Goal: Information Seeking & Learning: Find specific fact

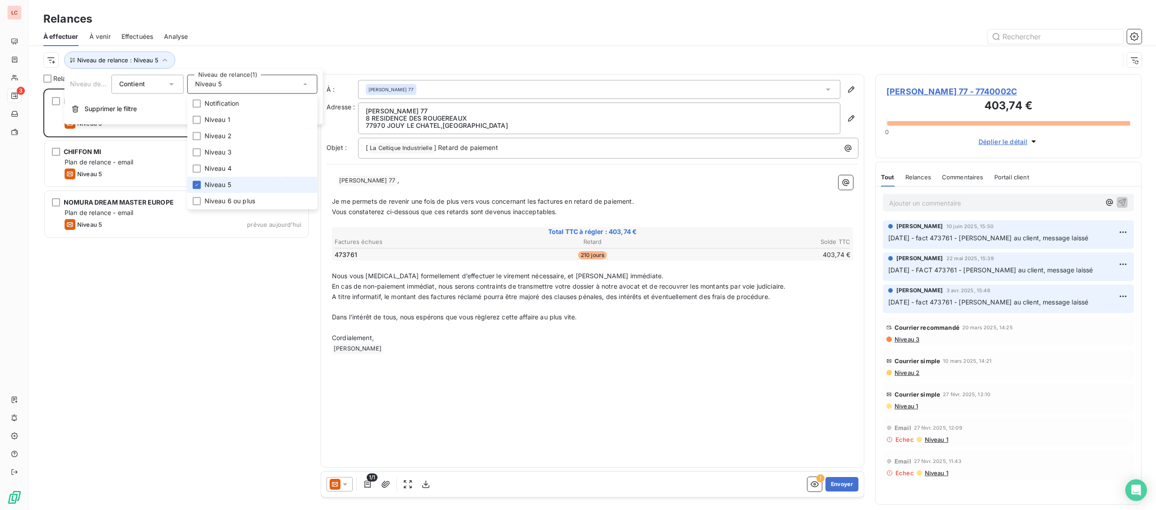
scroll to position [421, 266]
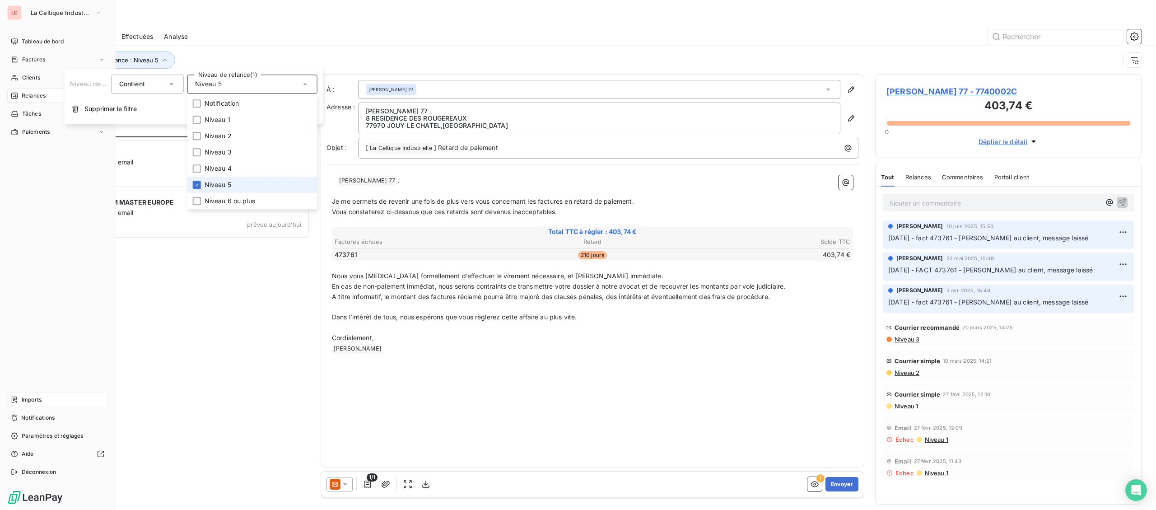
click at [20, 397] on div "Imports" at bounding box center [57, 399] width 101 height 14
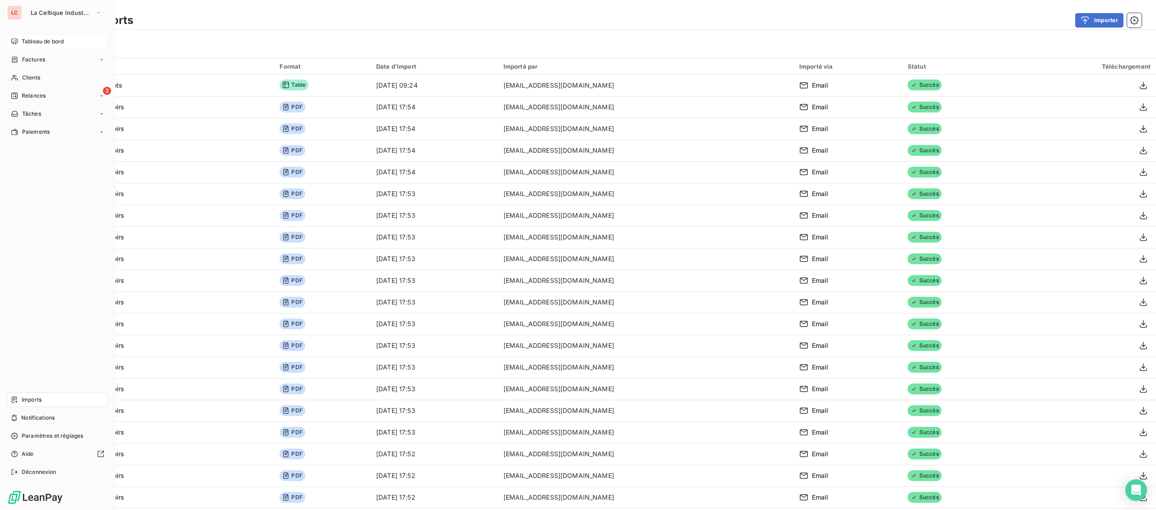
click at [29, 36] on div "Tableau de bord" at bounding box center [57, 41] width 101 height 14
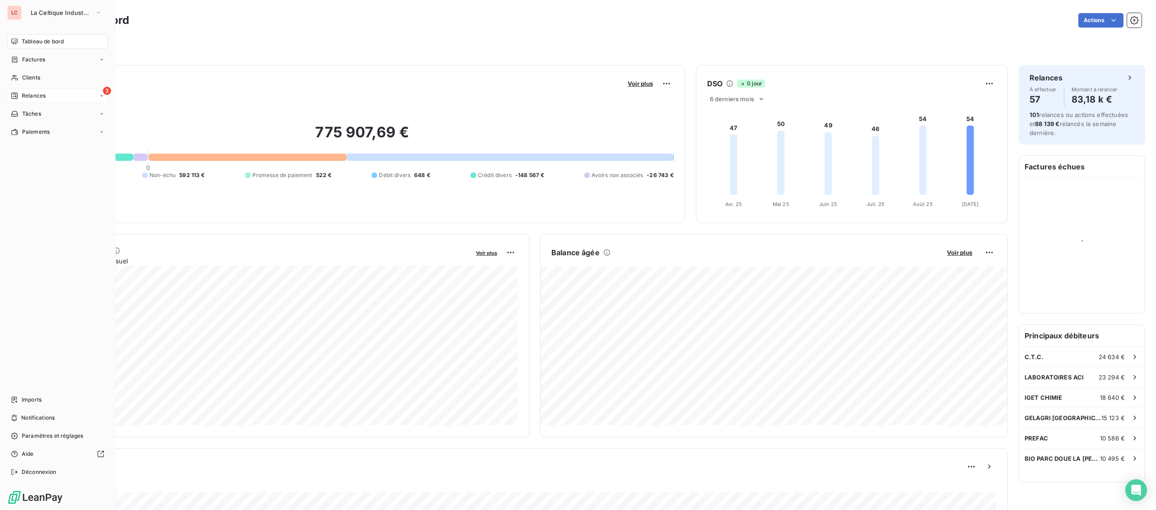
click at [15, 91] on div "3 Relances" at bounding box center [57, 95] width 101 height 14
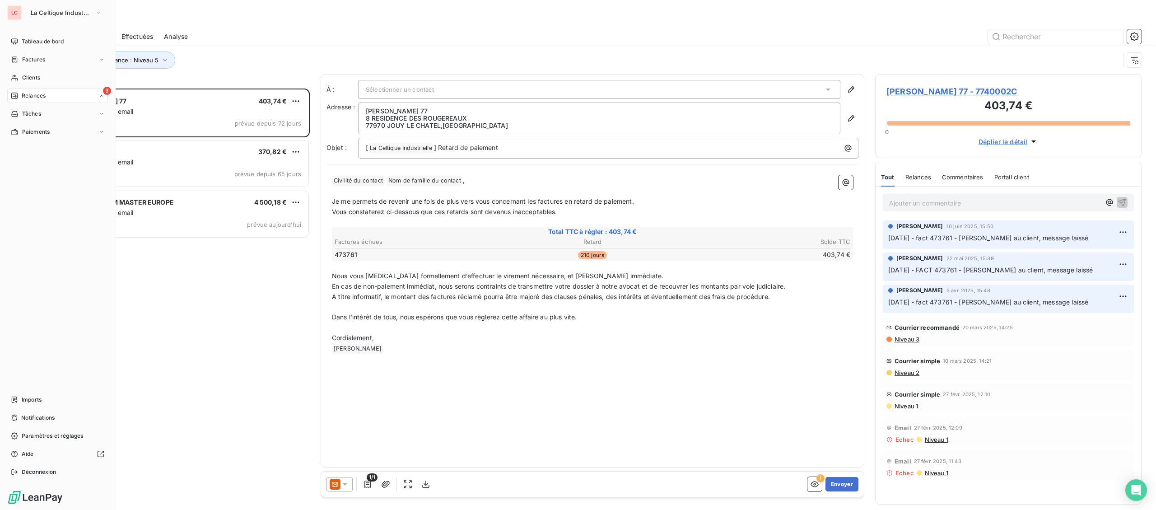
scroll to position [421, 266]
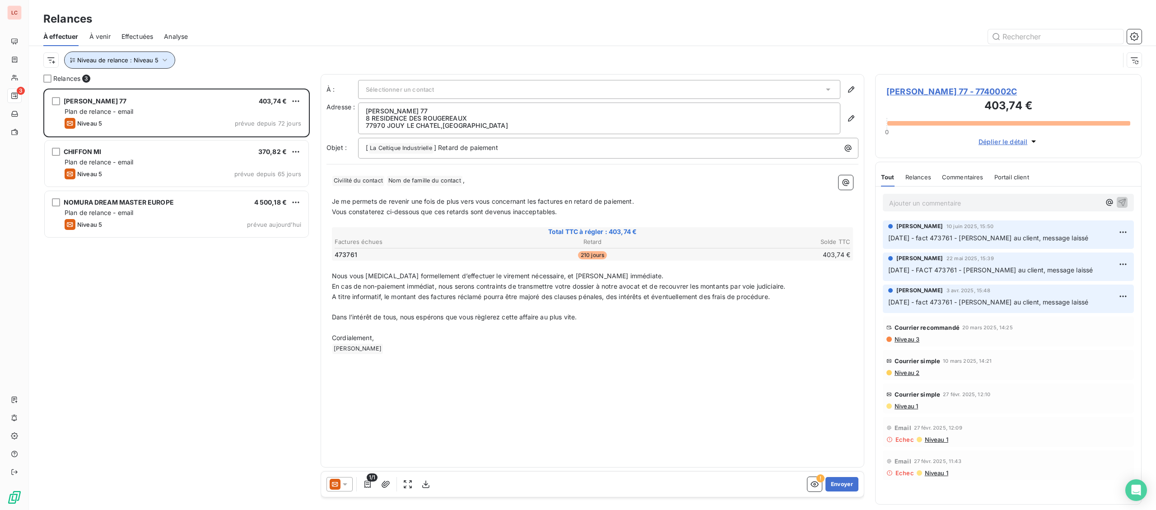
click at [144, 56] on span "Niveau de relance : Niveau 5" at bounding box center [117, 59] width 81 height 7
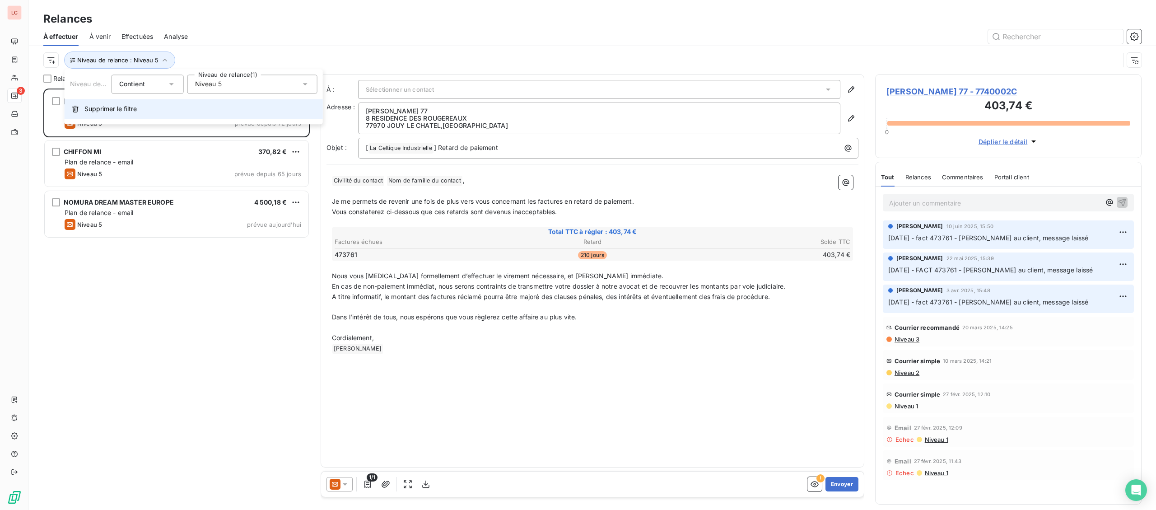
click at [105, 112] on span "Supprimer le filtre" at bounding box center [110, 108] width 52 height 9
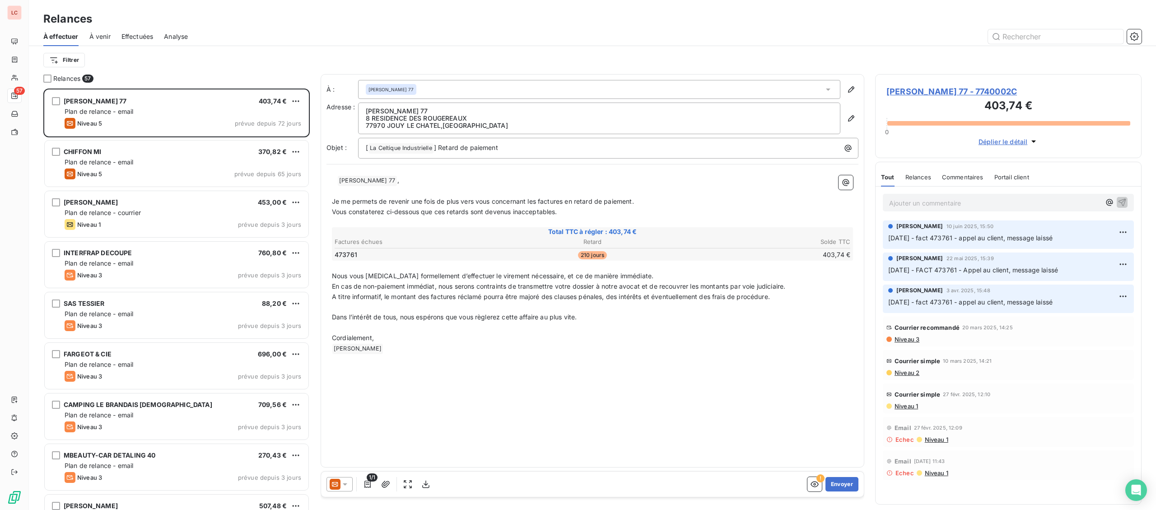
scroll to position [421, 266]
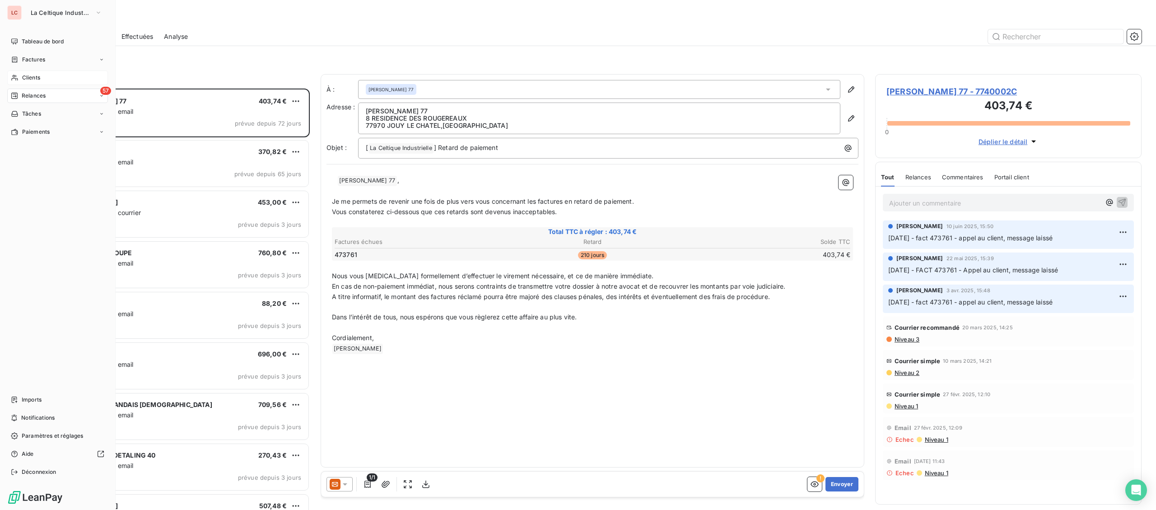
click at [28, 76] on span "Clients" at bounding box center [31, 78] width 18 height 8
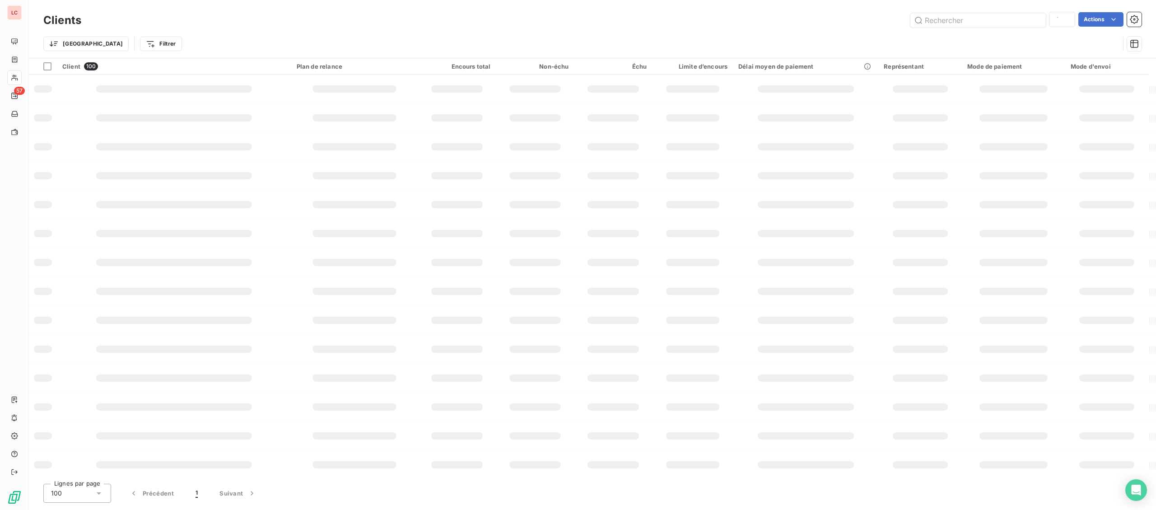
type input "9990654"
click at [957, 18] on input "text" at bounding box center [977, 20] width 135 height 14
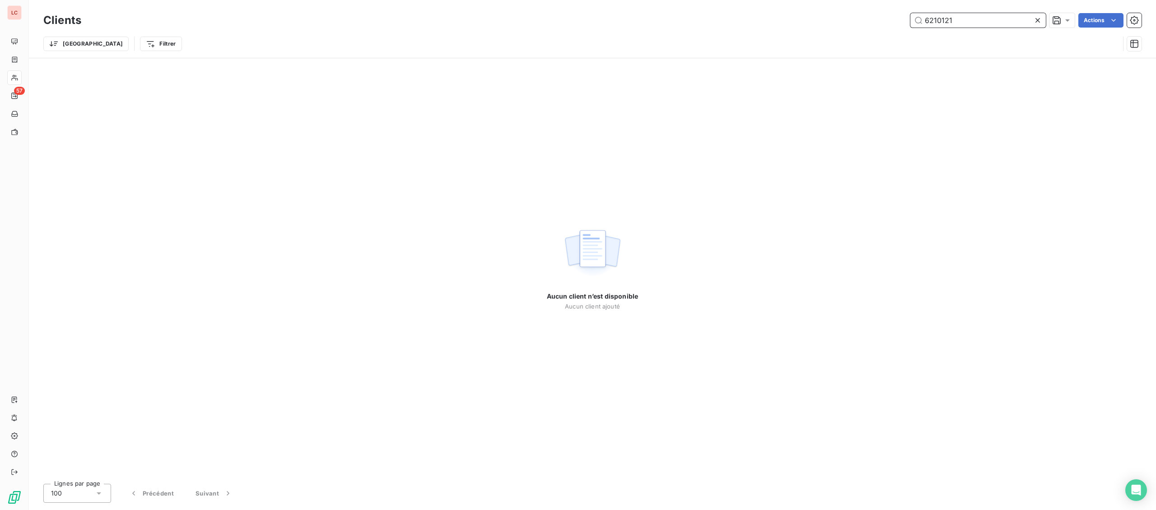
drag, startPoint x: 968, startPoint y: 14, endPoint x: 799, endPoint y: 20, distance: 169.4
click at [910, 20] on input "6210121" at bounding box center [977, 20] width 135 height 14
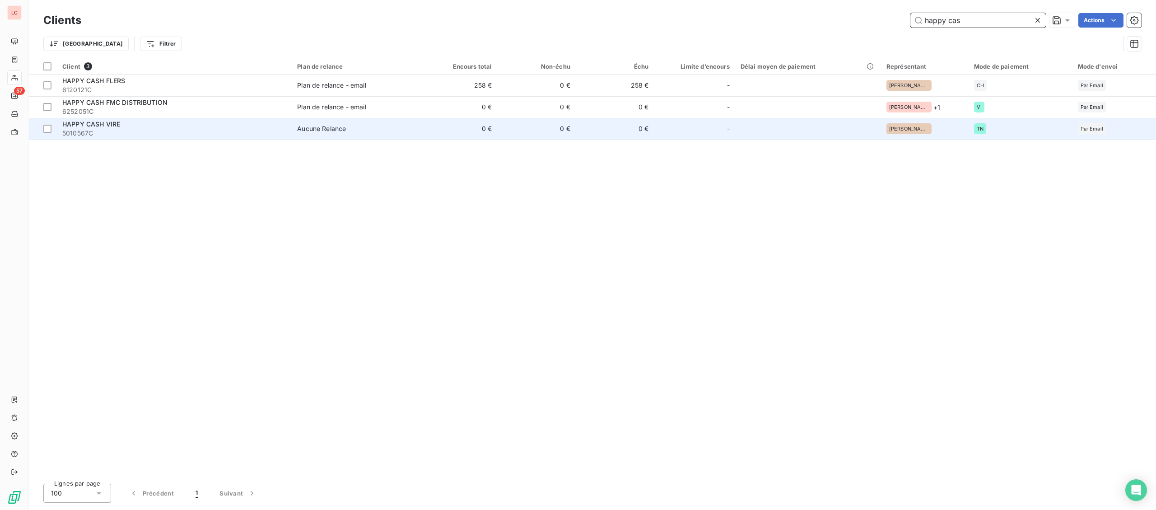
type input "happy cas"
click at [169, 125] on div "HAPPY CASH VIRE" at bounding box center [174, 124] width 224 height 9
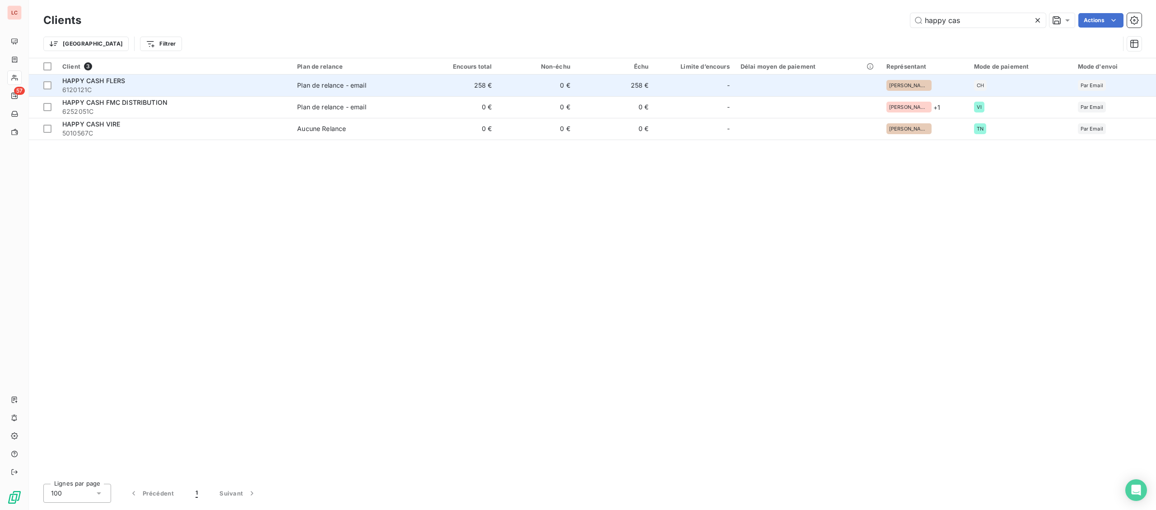
click at [221, 92] on span "6120121C" at bounding box center [174, 89] width 224 height 9
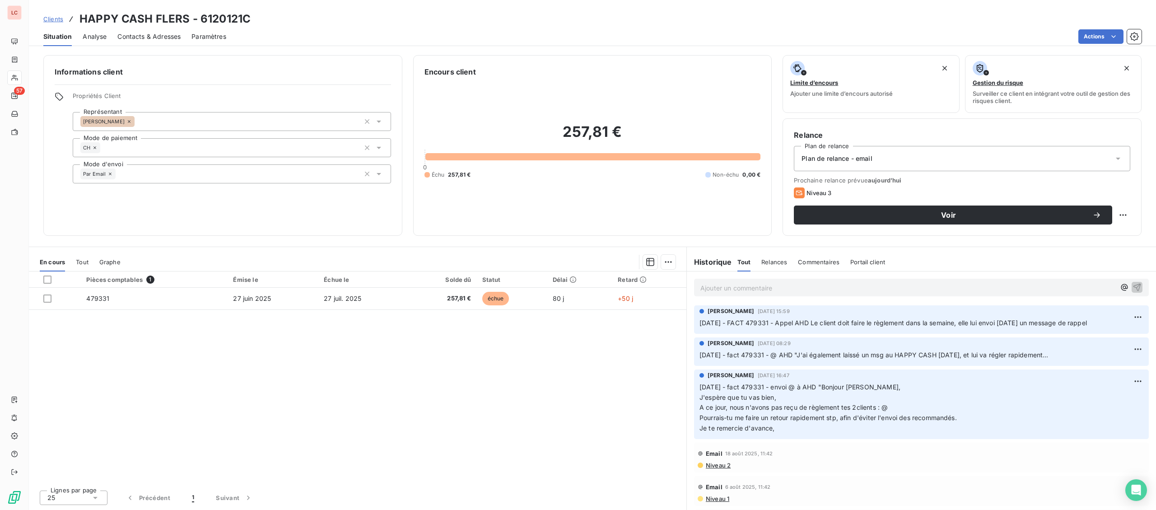
click at [752, 291] on p "Ajouter un commentaire ﻿" at bounding box center [907, 287] width 415 height 11
click at [716, 291] on p "Ajouter un commentaire ﻿" at bounding box center [907, 287] width 415 height 11
click at [847, 288] on p "[DATE] - fact 479331 - @ AHD "" at bounding box center [907, 287] width 415 height 10
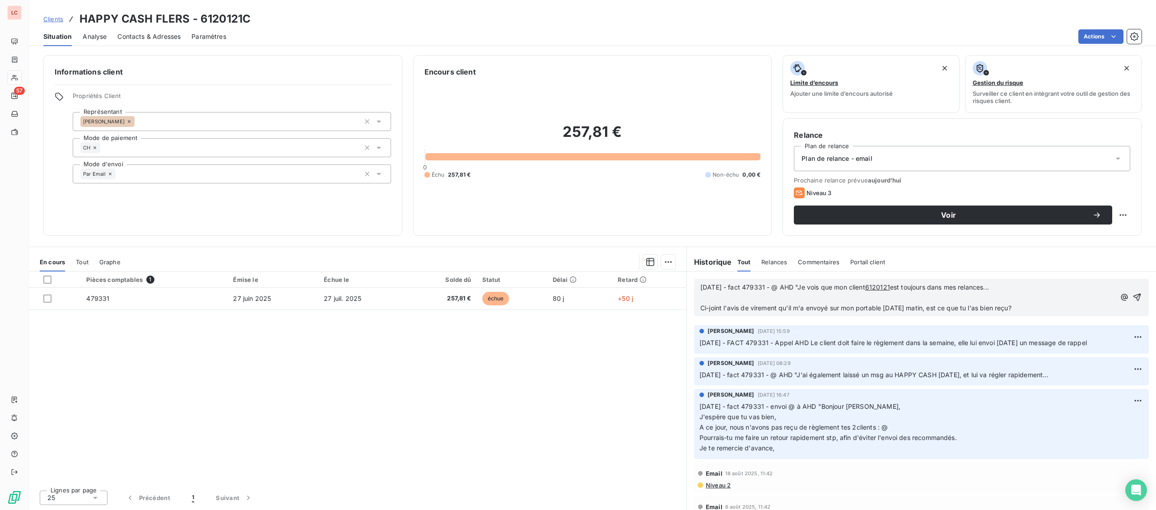
click at [829, 293] on p "[DATE] - fact 479331 - @ AHD "Je vois que mon client 6120121 est toujours dans …" at bounding box center [907, 287] width 415 height 10
click at [826, 297] on p "﻿" at bounding box center [907, 298] width 415 height 10
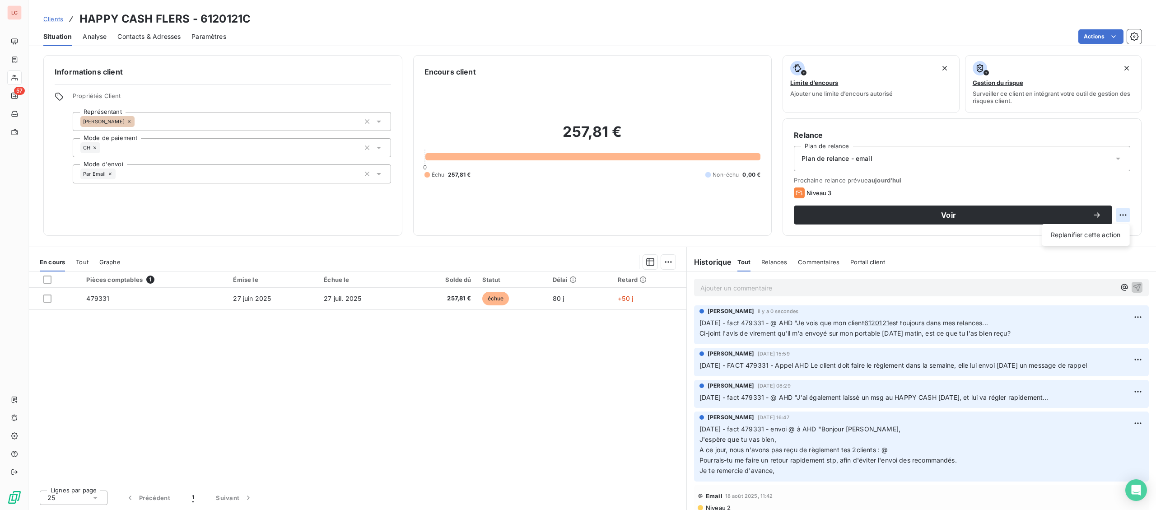
click at [1120, 215] on html "LC 57 Clients HAPPY CASH FLERS - 6120121C Situation Analyse Contacts & Adresses…" at bounding box center [578, 255] width 1156 height 510
click at [1060, 235] on div "Replanifier cette action" at bounding box center [1085, 235] width 81 height 14
select select "8"
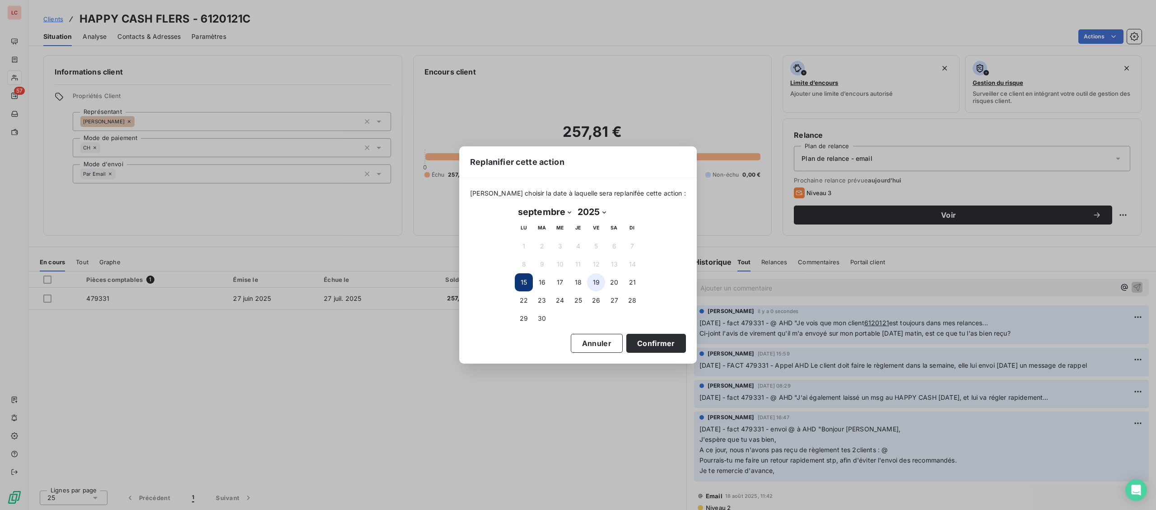
click at [598, 285] on button "19" at bounding box center [596, 282] width 18 height 18
click at [644, 341] on button "Confirmer" at bounding box center [656, 343] width 60 height 19
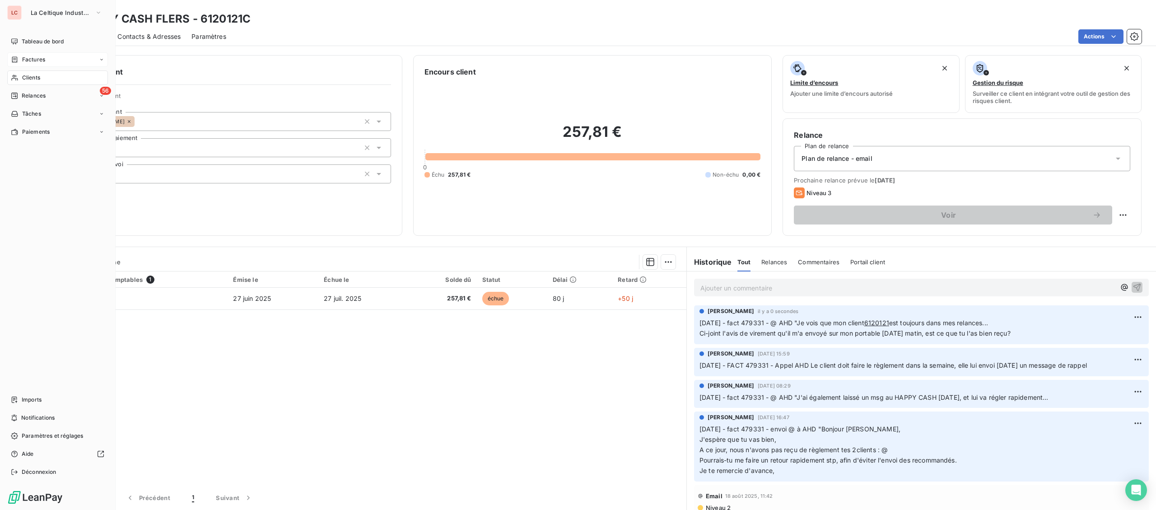
click at [28, 60] on span "Factures" at bounding box center [33, 60] width 23 height 8
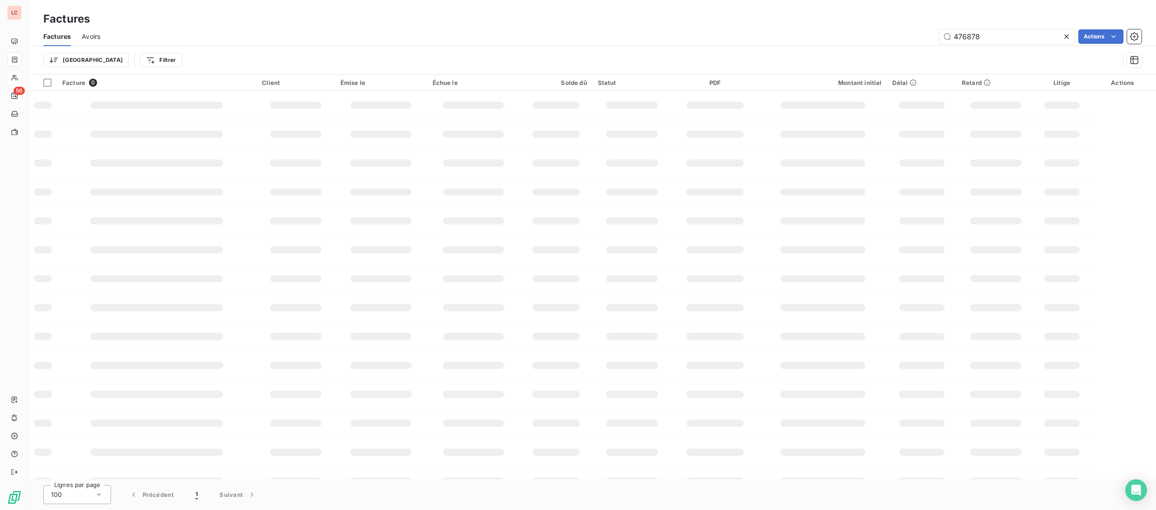
drag, startPoint x: 981, startPoint y: 38, endPoint x: 677, endPoint y: 7, distance: 305.4
click at [939, 38] on input "476878" at bounding box center [1006, 36] width 135 height 14
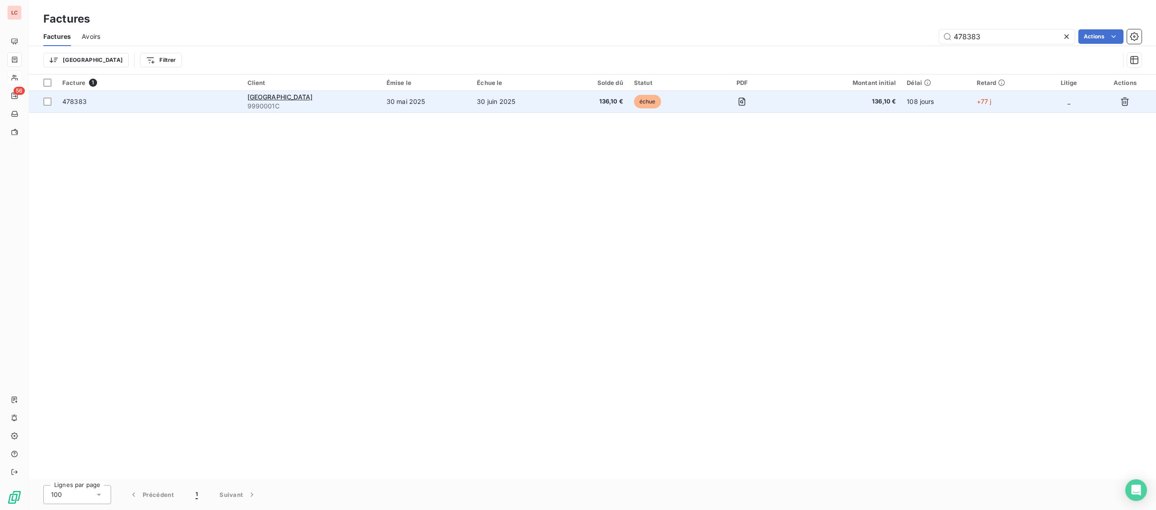
type input "478383"
click at [345, 105] on span "9990001C" at bounding box center [311, 106] width 128 height 9
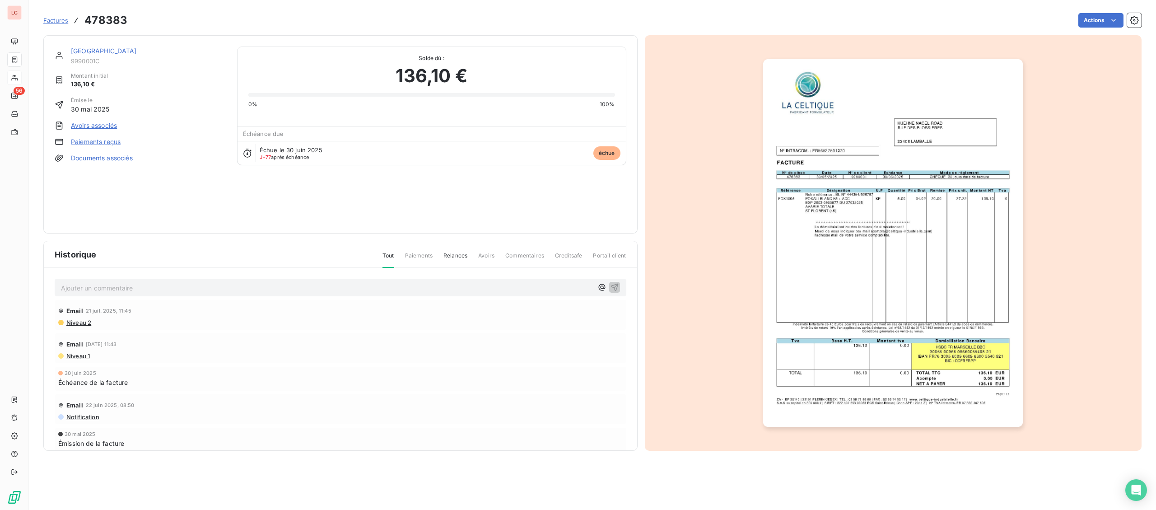
click at [845, 236] on img "button" at bounding box center [893, 242] width 260 height 367
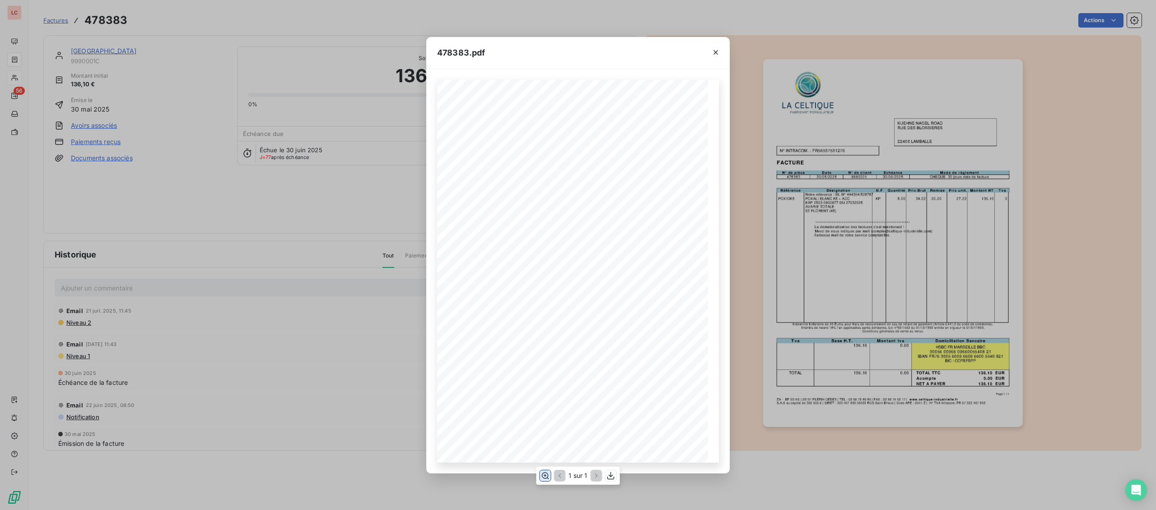
click at [549, 473] on icon "button" at bounding box center [544, 475] width 9 height 9
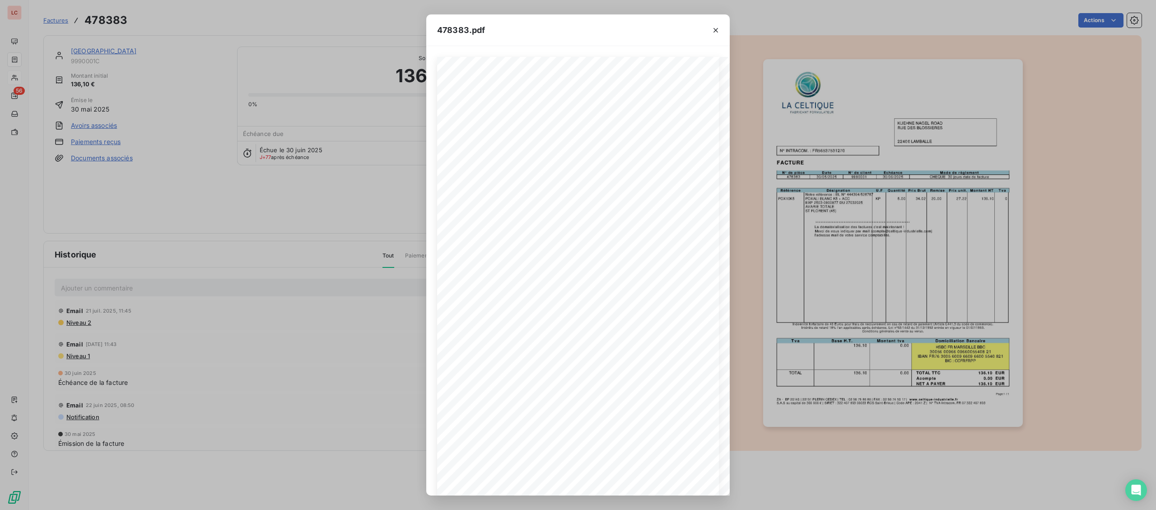
click at [20, 56] on div "**********" at bounding box center [578, 255] width 1156 height 510
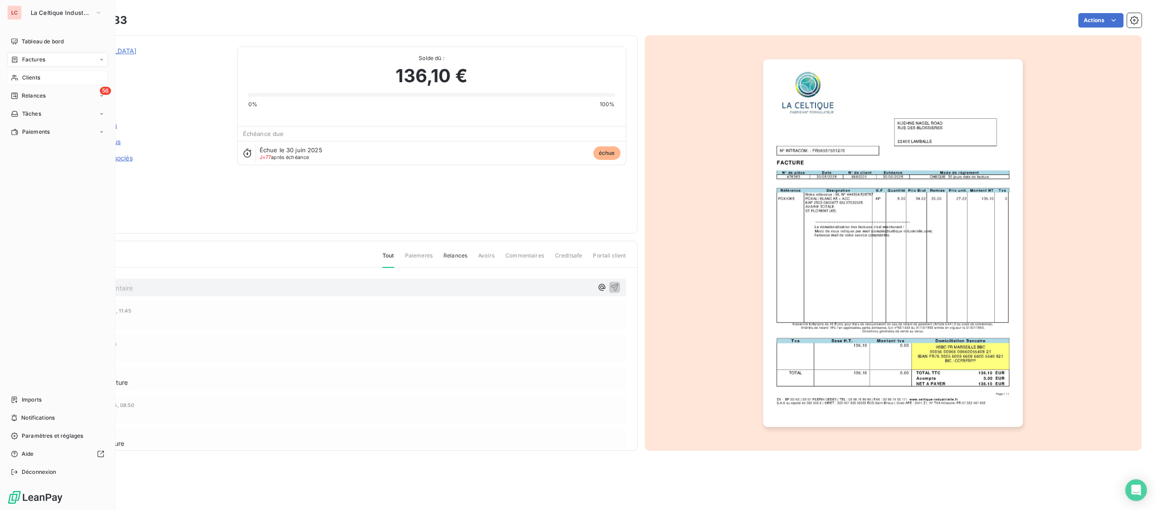
click at [18, 60] on icon at bounding box center [15, 59] width 8 height 7
click at [26, 58] on span "Factures" at bounding box center [33, 60] width 23 height 8
click at [43, 79] on span "Factures" at bounding box center [33, 78] width 23 height 8
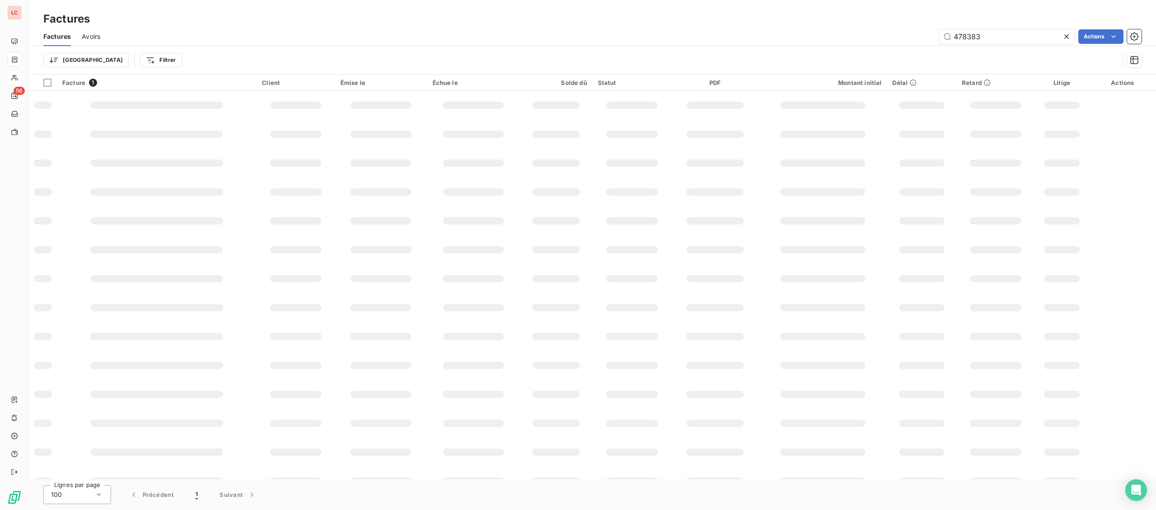
drag, startPoint x: 961, startPoint y: 39, endPoint x: 780, endPoint y: 9, distance: 183.5
click at [939, 39] on input "478383" at bounding box center [1006, 36] width 135 height 14
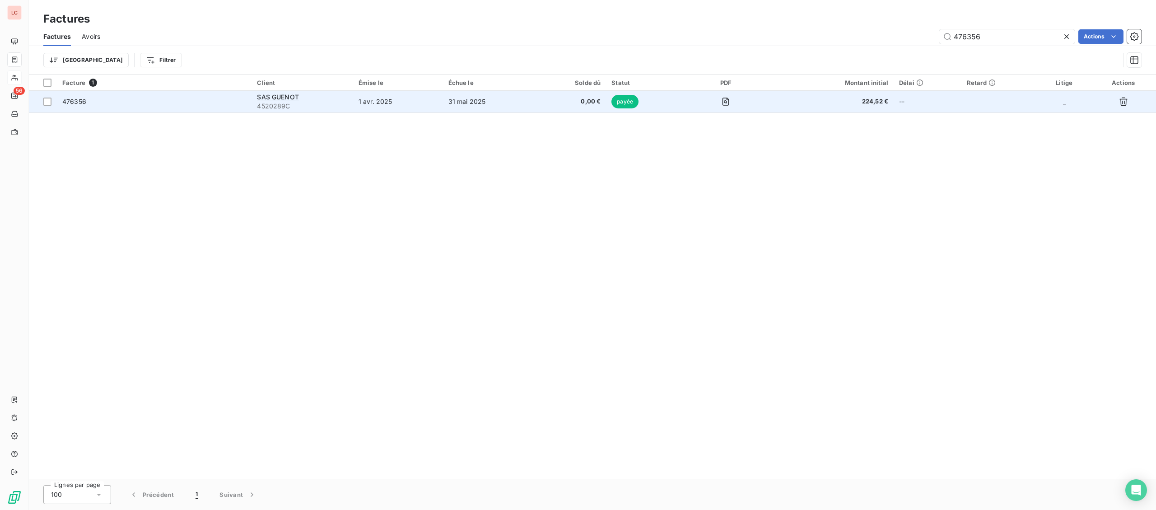
type input "476356"
click at [382, 104] on td "1 avr. 2025" at bounding box center [398, 102] width 90 height 22
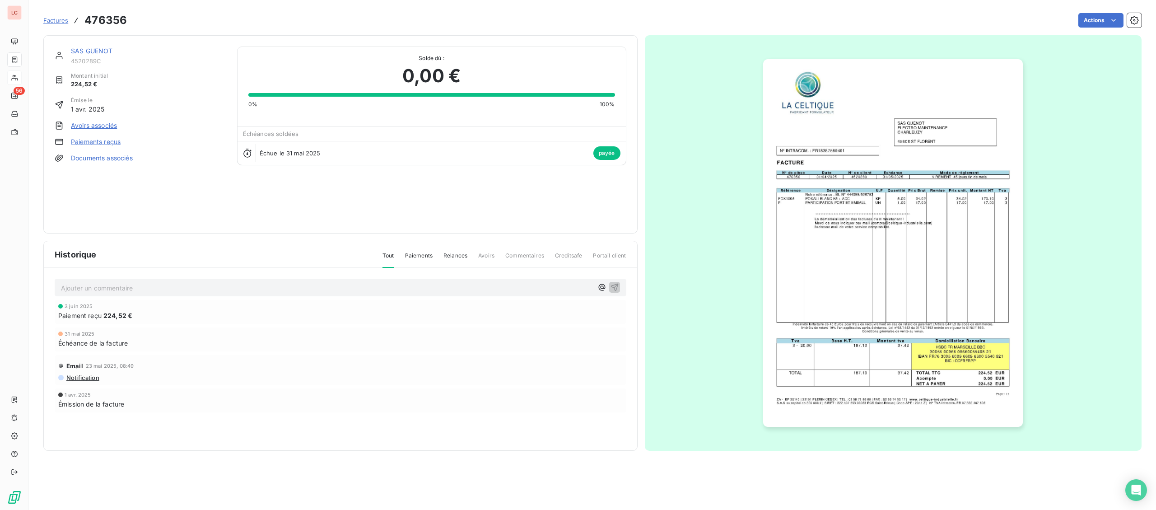
click at [787, 212] on img "button" at bounding box center [893, 242] width 260 height 367
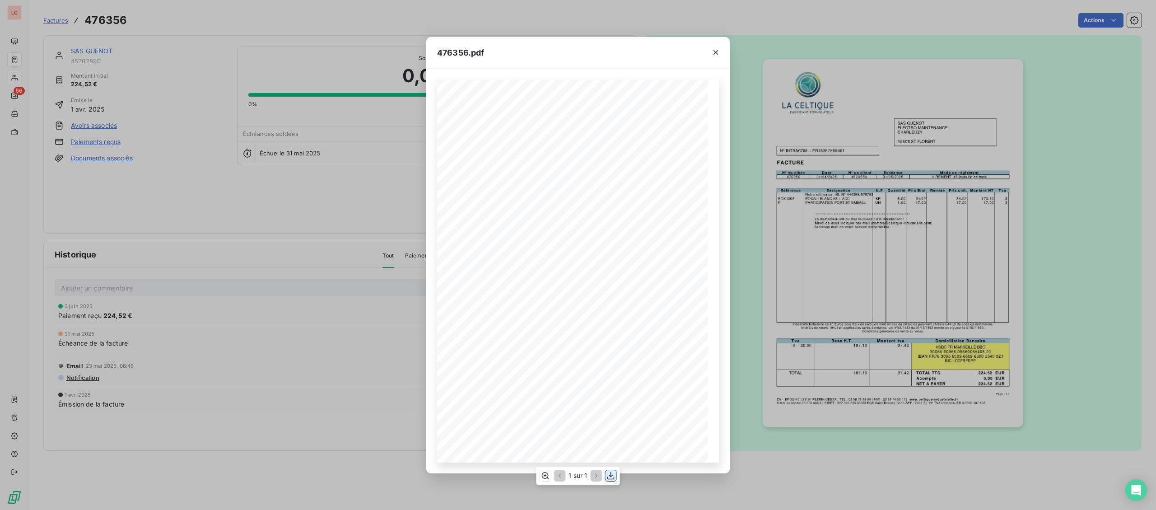
click at [614, 479] on icon "button" at bounding box center [610, 475] width 9 height 9
click at [20, 56] on div "**********" at bounding box center [578, 255] width 1156 height 510
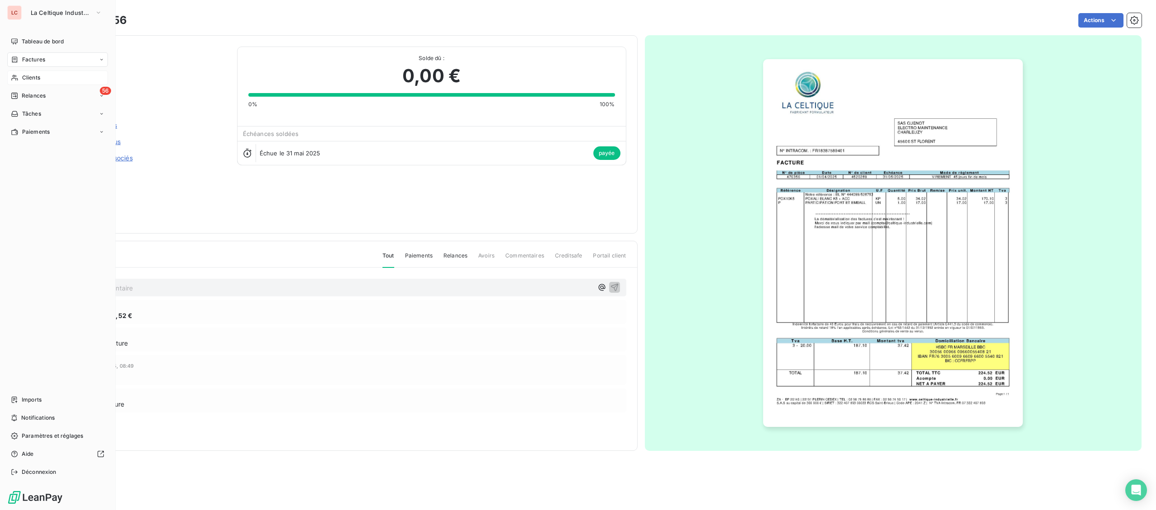
click at [18, 58] on icon at bounding box center [15, 59] width 8 height 7
click at [29, 59] on span "Factures" at bounding box center [33, 60] width 23 height 8
click at [26, 62] on span "Factures" at bounding box center [33, 60] width 23 height 8
click at [51, 83] on div "Factures" at bounding box center [63, 77] width 90 height 14
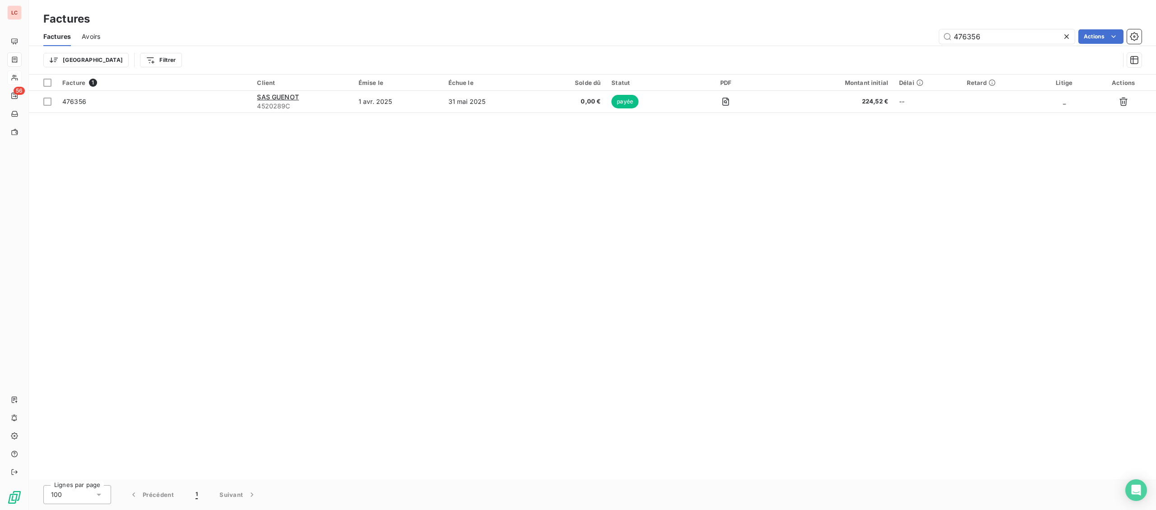
drag, startPoint x: 989, startPoint y: 38, endPoint x: 849, endPoint y: 39, distance: 140.4
click at [939, 40] on input "476356" at bounding box center [1006, 36] width 135 height 14
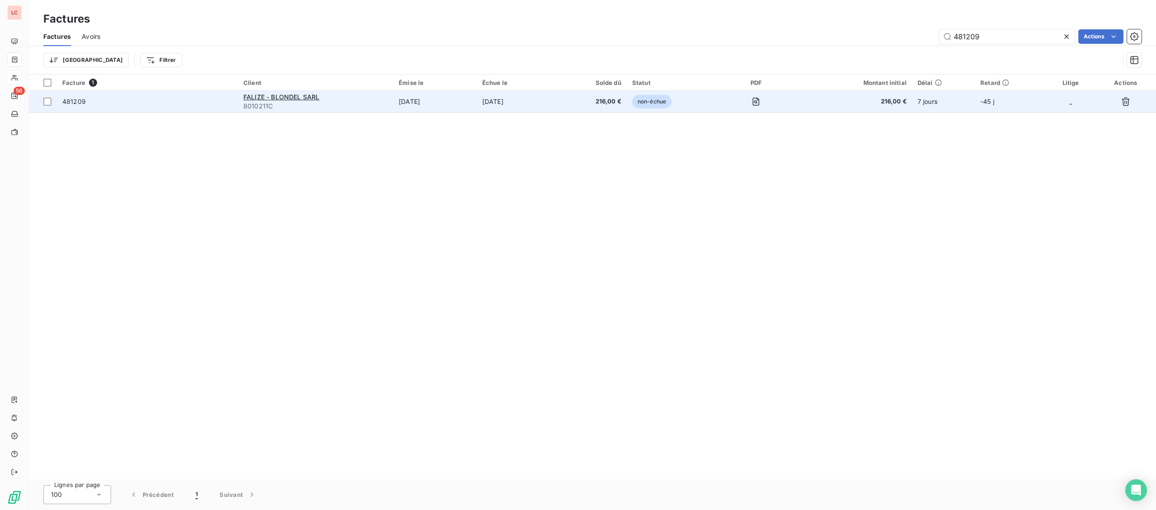
type input "481209"
click at [403, 107] on td "[DATE]" at bounding box center [435, 102] width 84 height 22
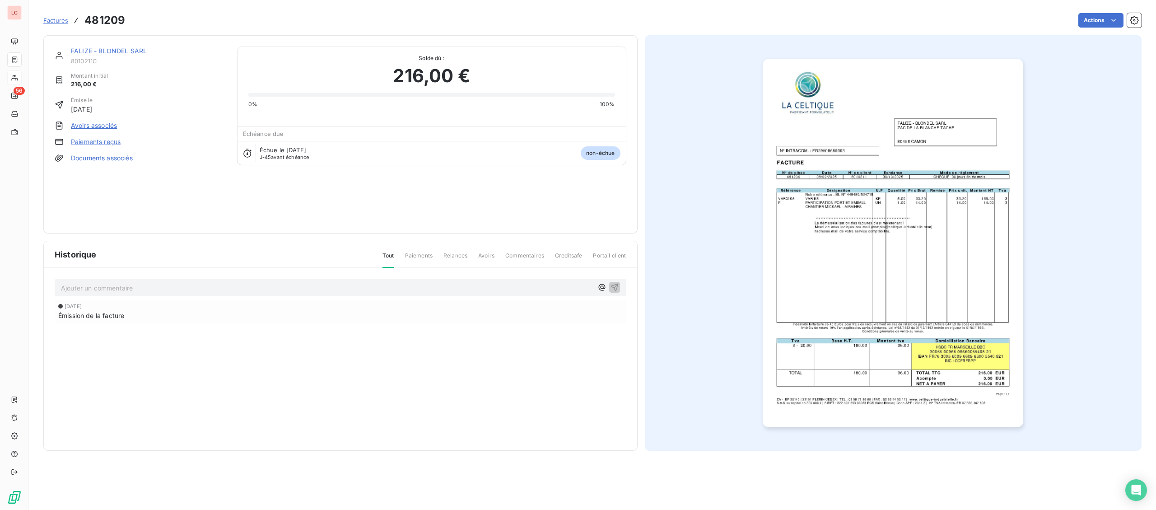
click at [899, 284] on img "button" at bounding box center [893, 242] width 260 height 367
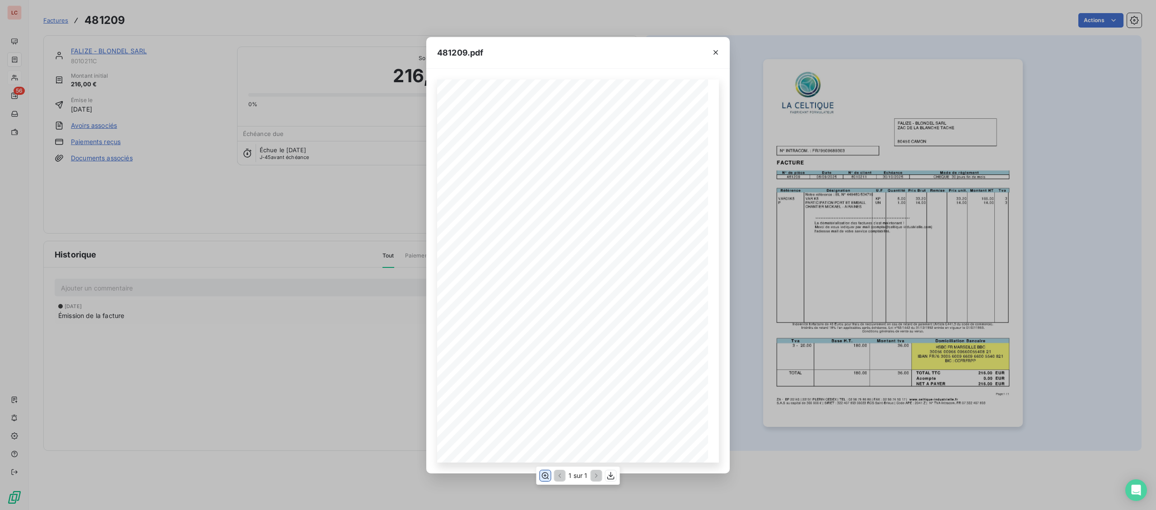
click at [547, 479] on icon "button" at bounding box center [544, 475] width 9 height 9
